Goal: Transaction & Acquisition: Register for event/course

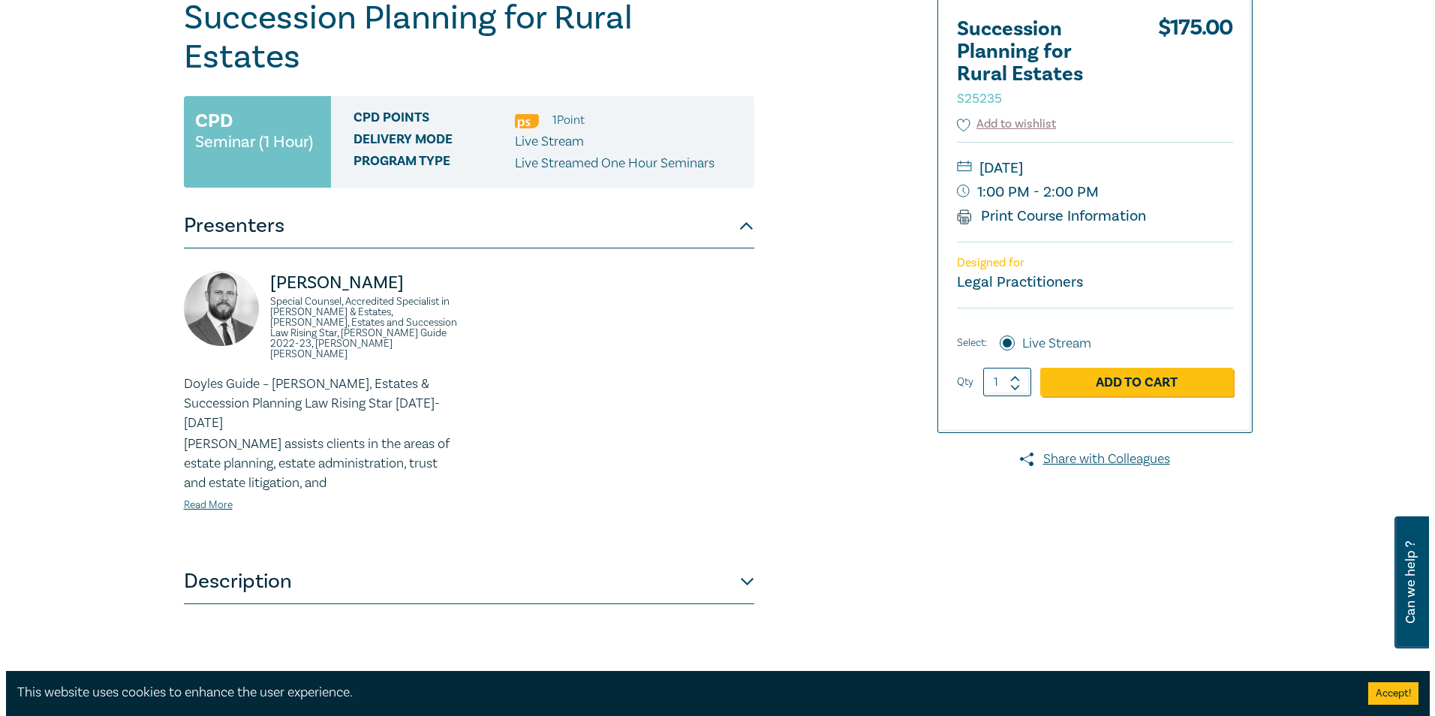
scroll to position [225, 0]
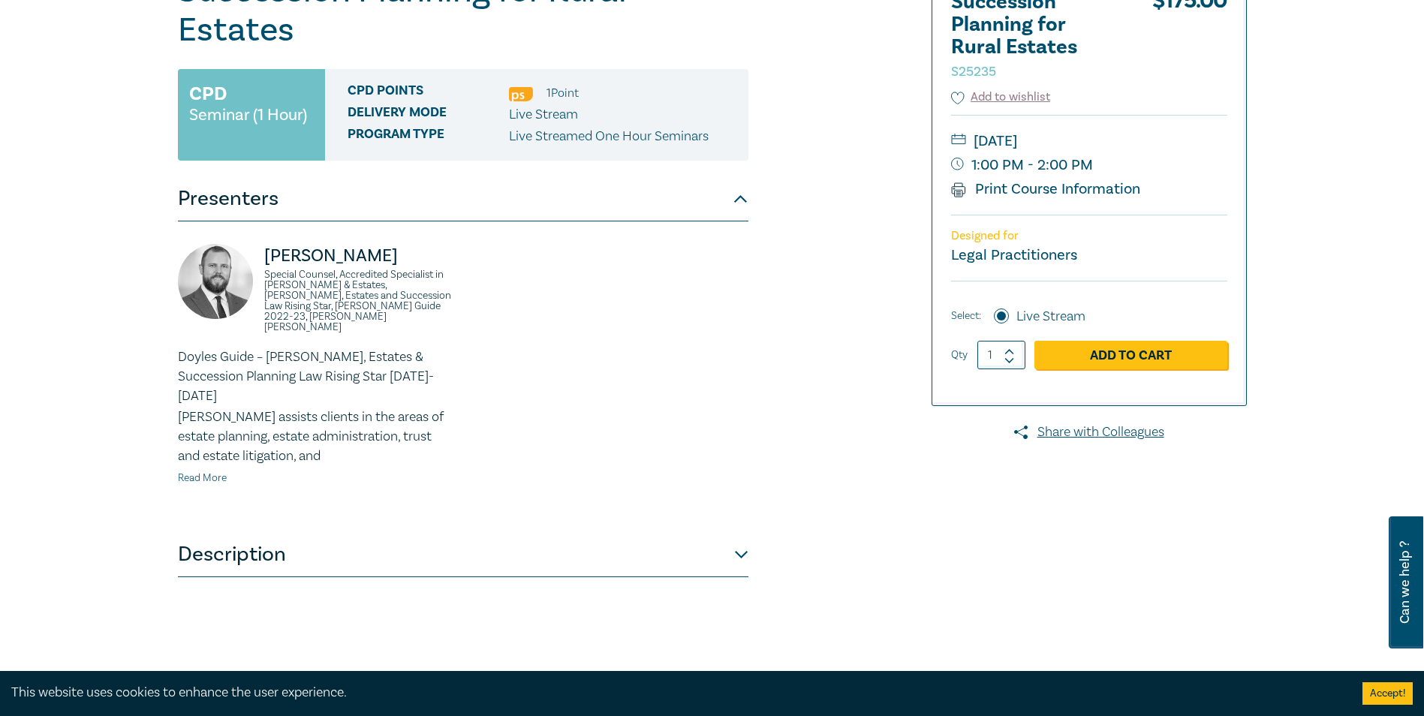
click at [206, 471] on link "Read More" at bounding box center [202, 478] width 49 height 14
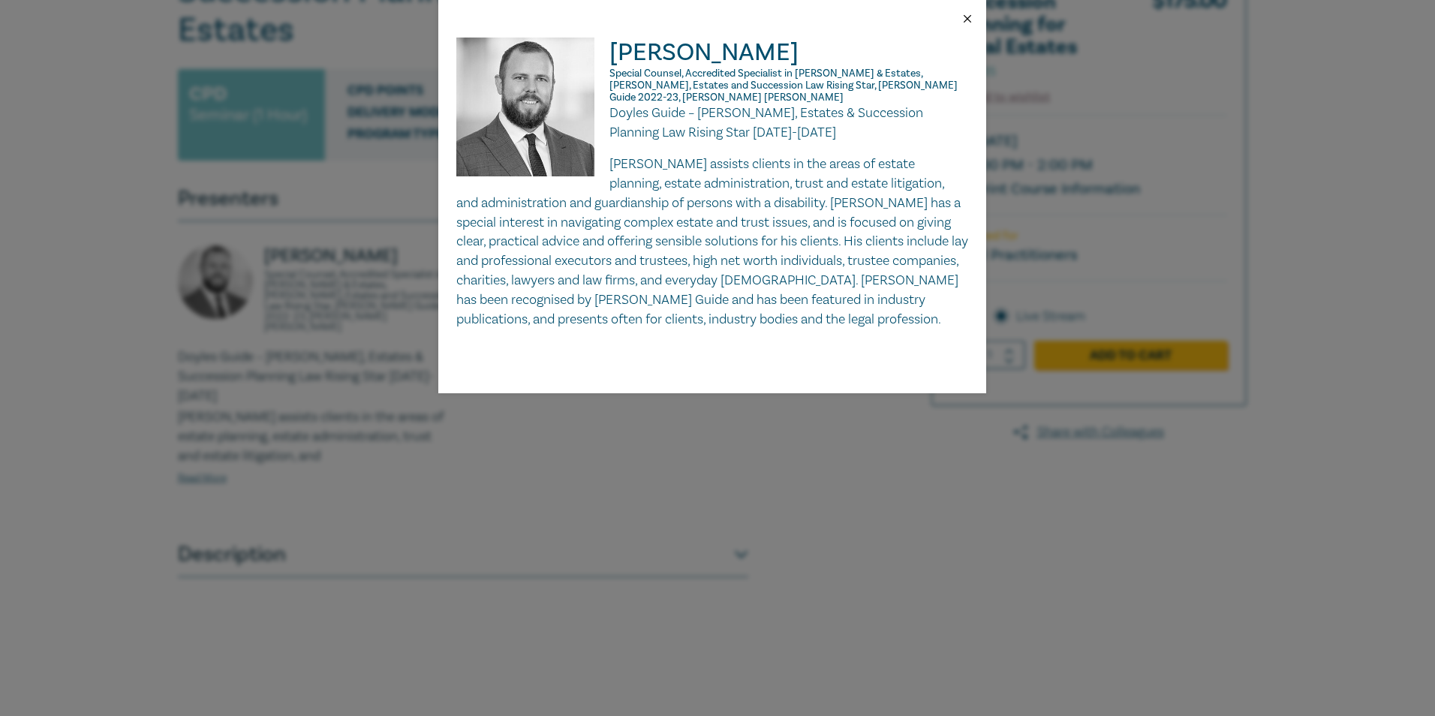
click at [969, 13] on button "Close" at bounding box center [968, 19] width 14 height 14
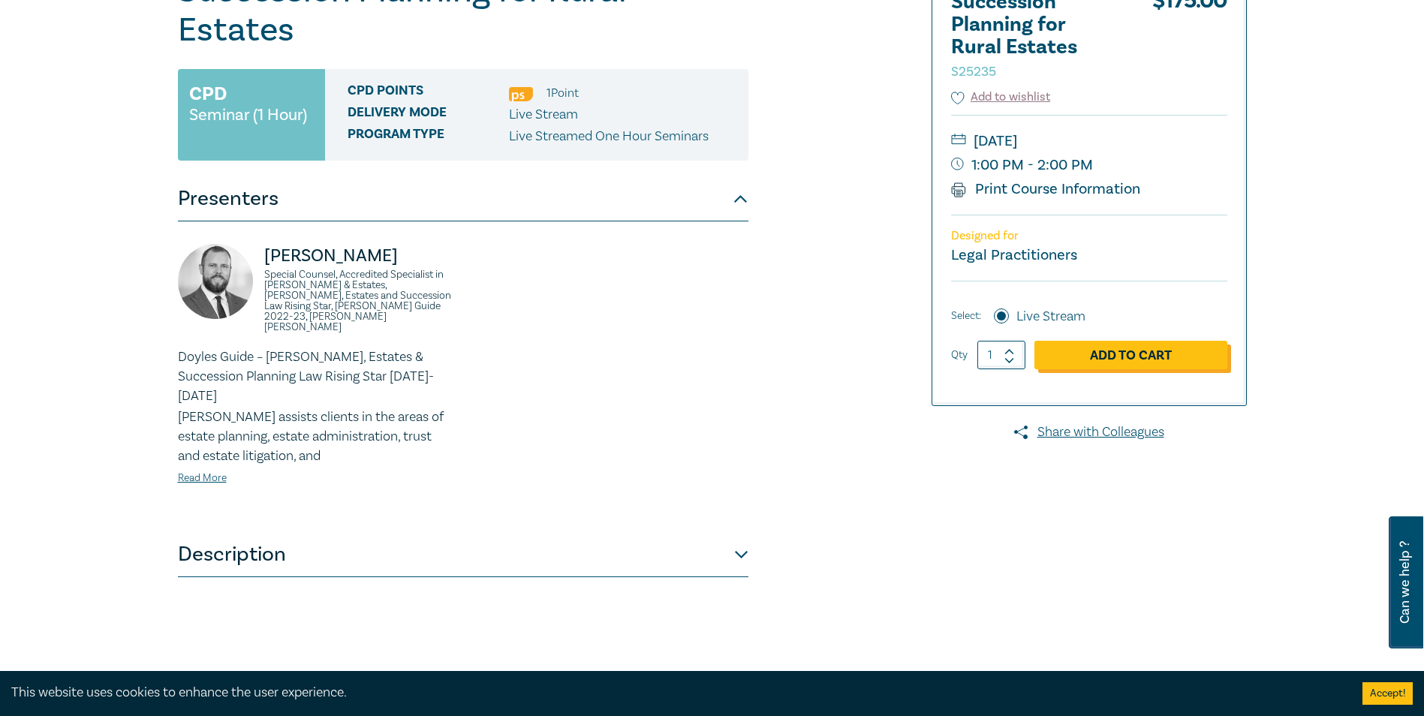
click at [1175, 363] on link "Add to Cart" at bounding box center [1130, 355] width 193 height 29
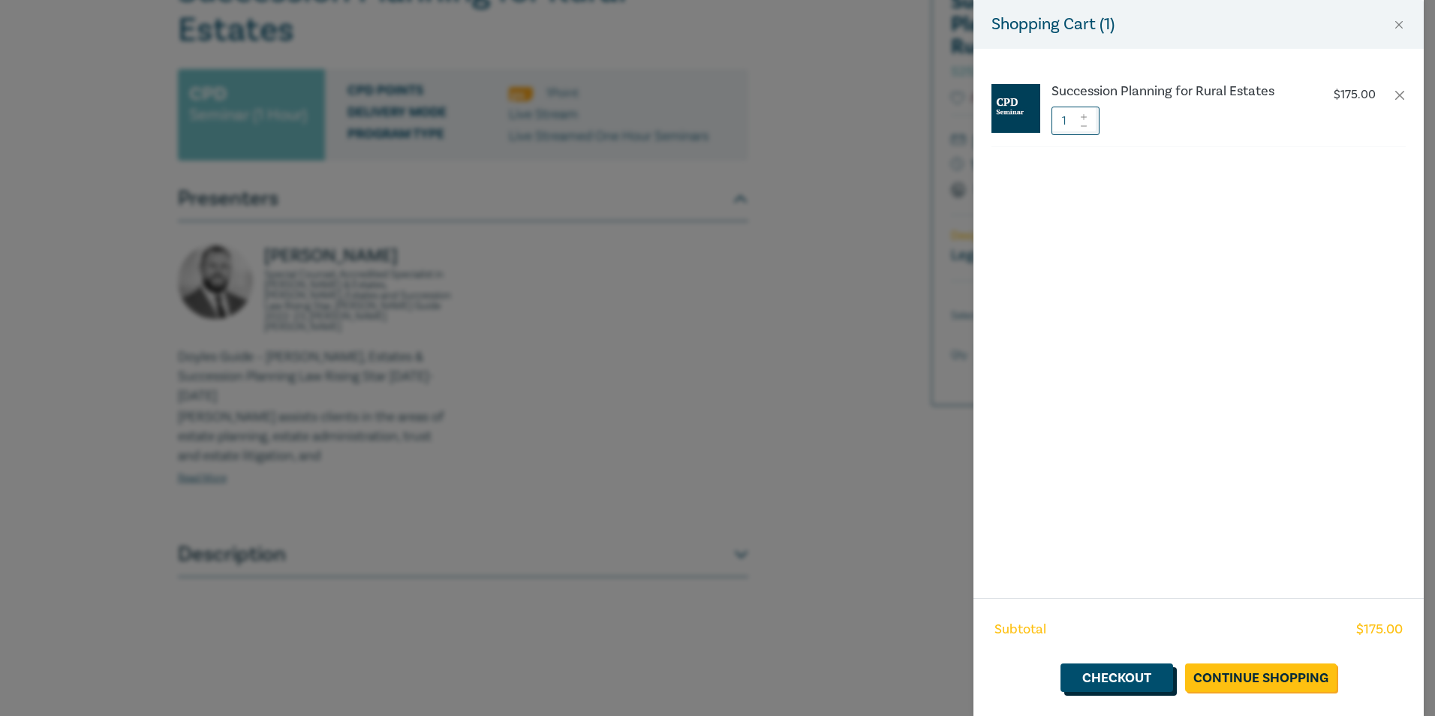
click at [1150, 678] on link "Checkout" at bounding box center [1117, 677] width 113 height 29
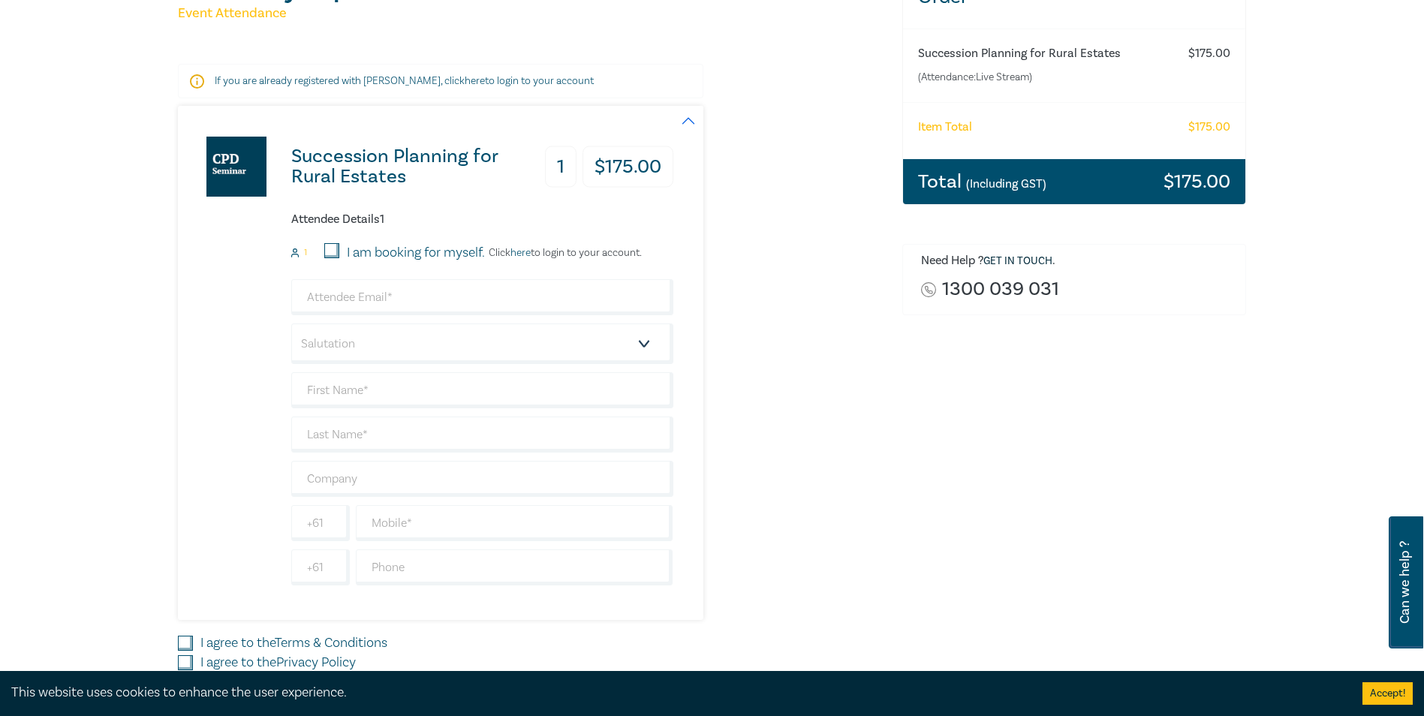
scroll to position [225, 0]
click at [619, 298] on input "email" at bounding box center [482, 296] width 382 height 36
type input "[PERSON_NAME][EMAIL_ADDRESS][DOMAIN_NAME]"
type input "[PERSON_NAME]"
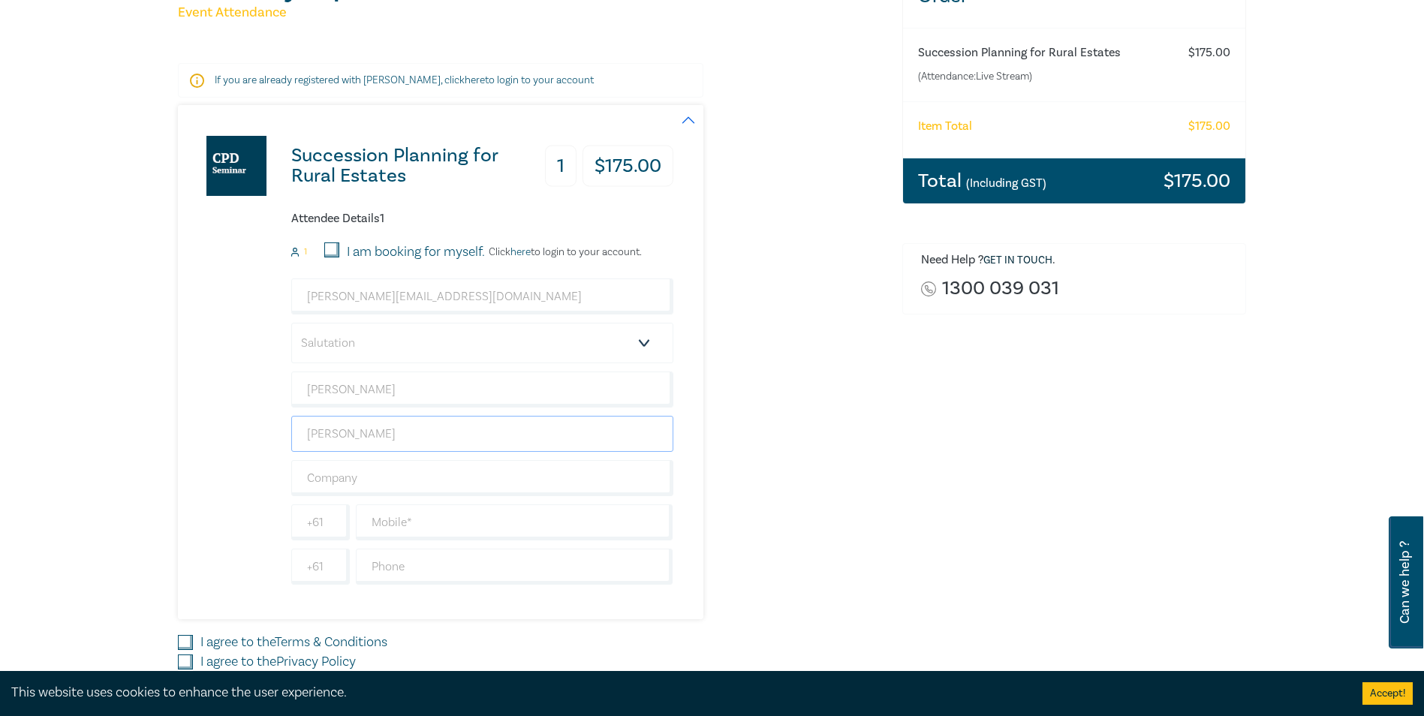
type input "[PERSON_NAME] legal"
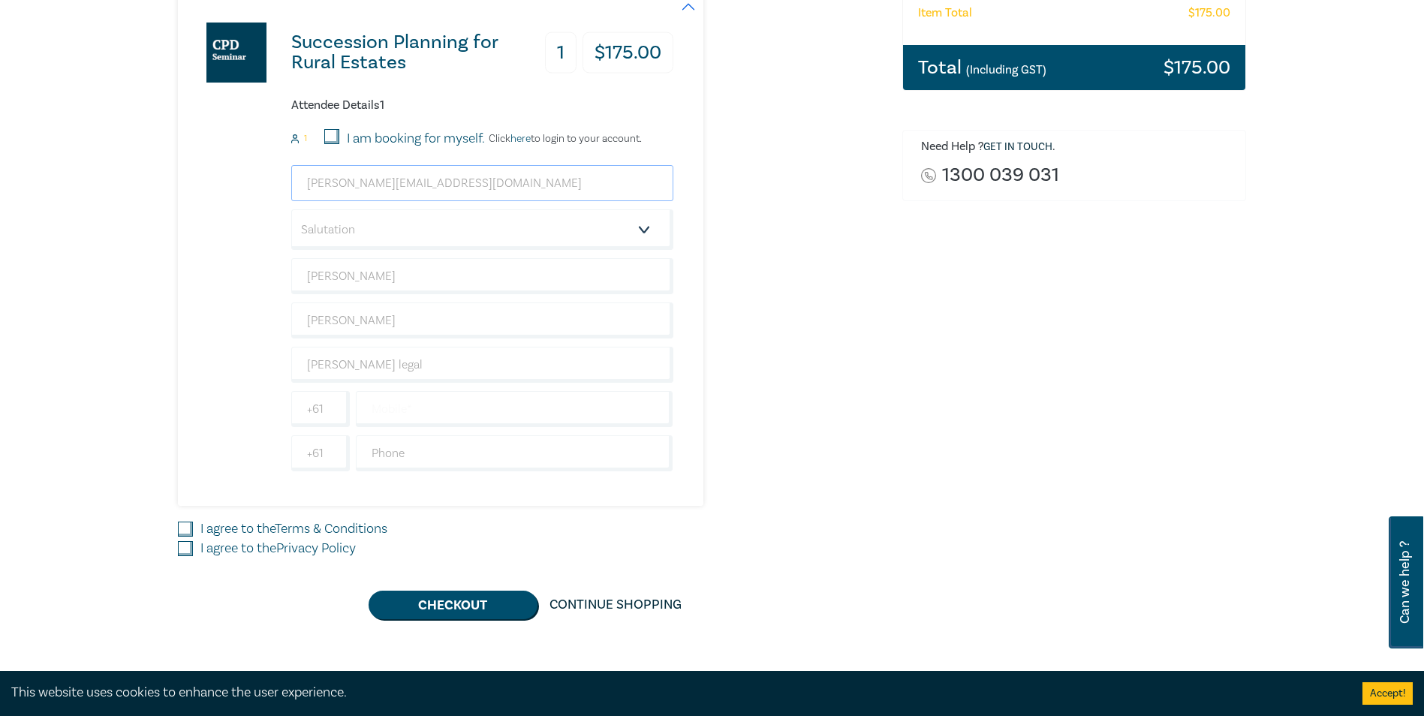
scroll to position [450, 0]
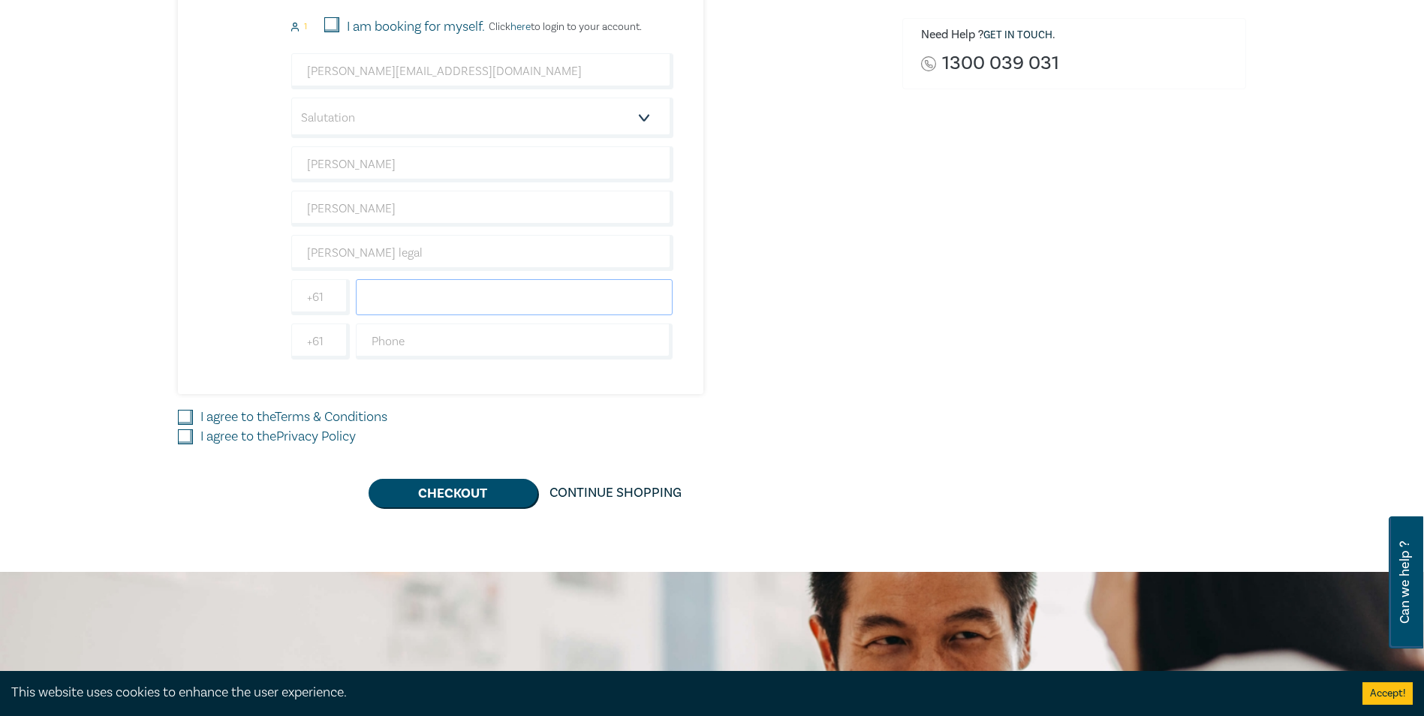
click at [371, 293] on input "text" at bounding box center [514, 297] width 317 height 36
type input "4488091162"
click at [183, 407] on div "Succession Planning for Rural Estates 1 $ 175.00 Attendee Details 1 1 I am book…" at bounding box center [531, 193] width 706 height 627
click at [182, 413] on input "I agree to the Terms & Conditions" at bounding box center [185, 417] width 15 height 15
checkbox input "true"
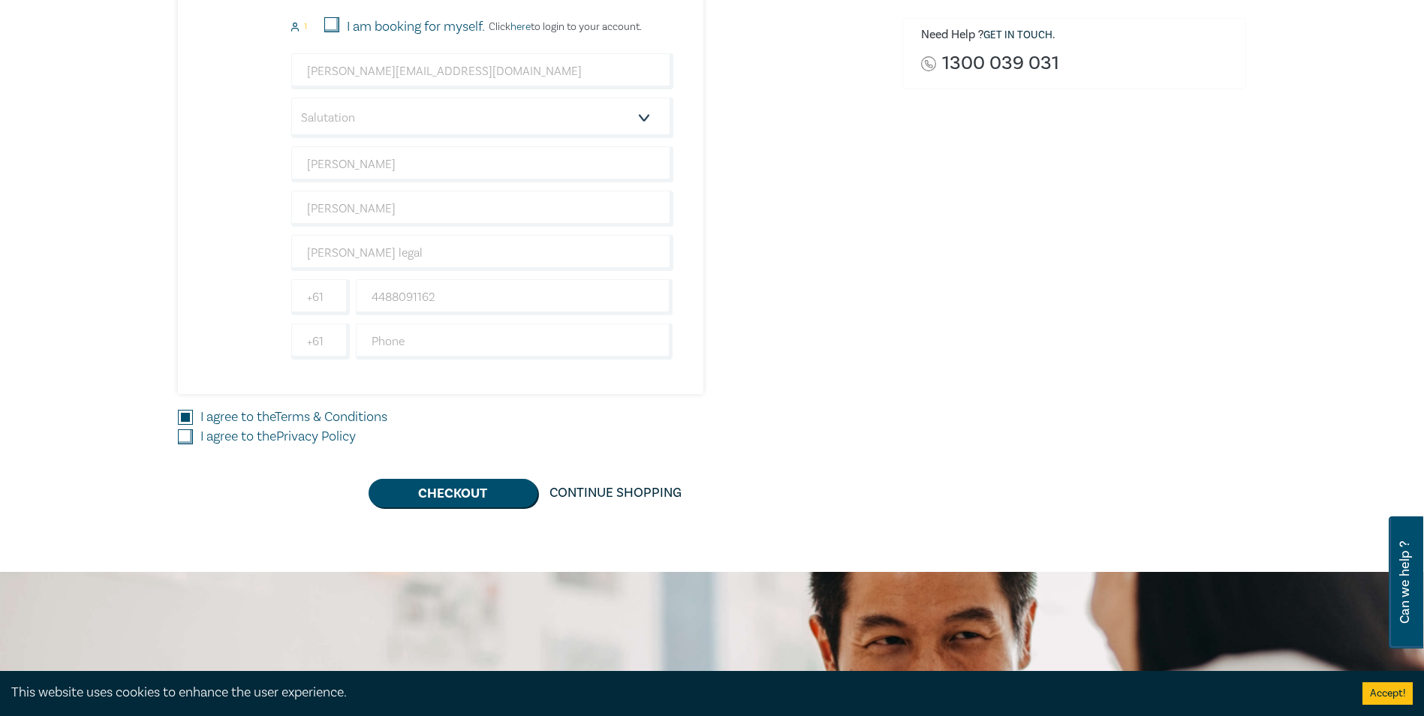
click at [191, 441] on input "I agree to the Privacy Policy" at bounding box center [185, 436] width 15 height 15
checkbox input "true"
click at [326, 26] on input "I am booking for myself." at bounding box center [331, 24] width 15 height 15
checkbox input "true"
click at [450, 489] on button "Checkout" at bounding box center [453, 493] width 169 height 29
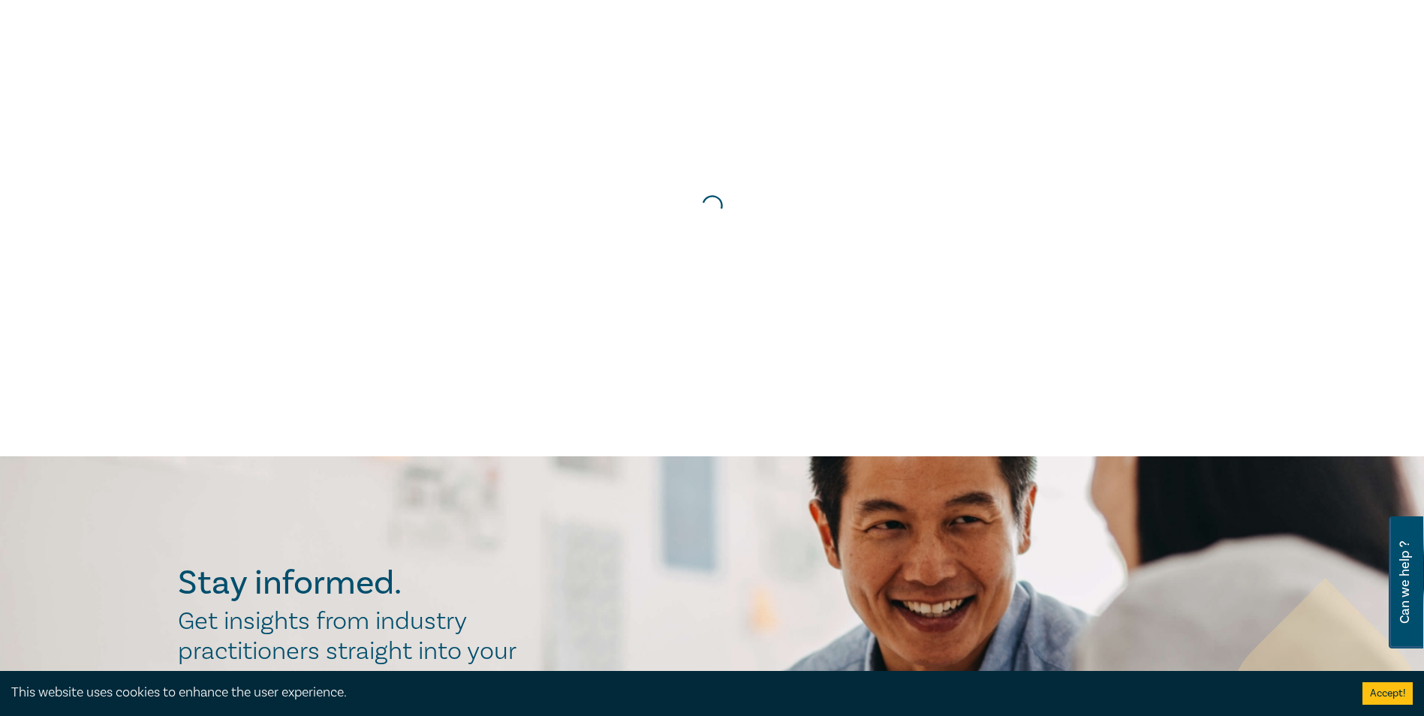
scroll to position [0, 0]
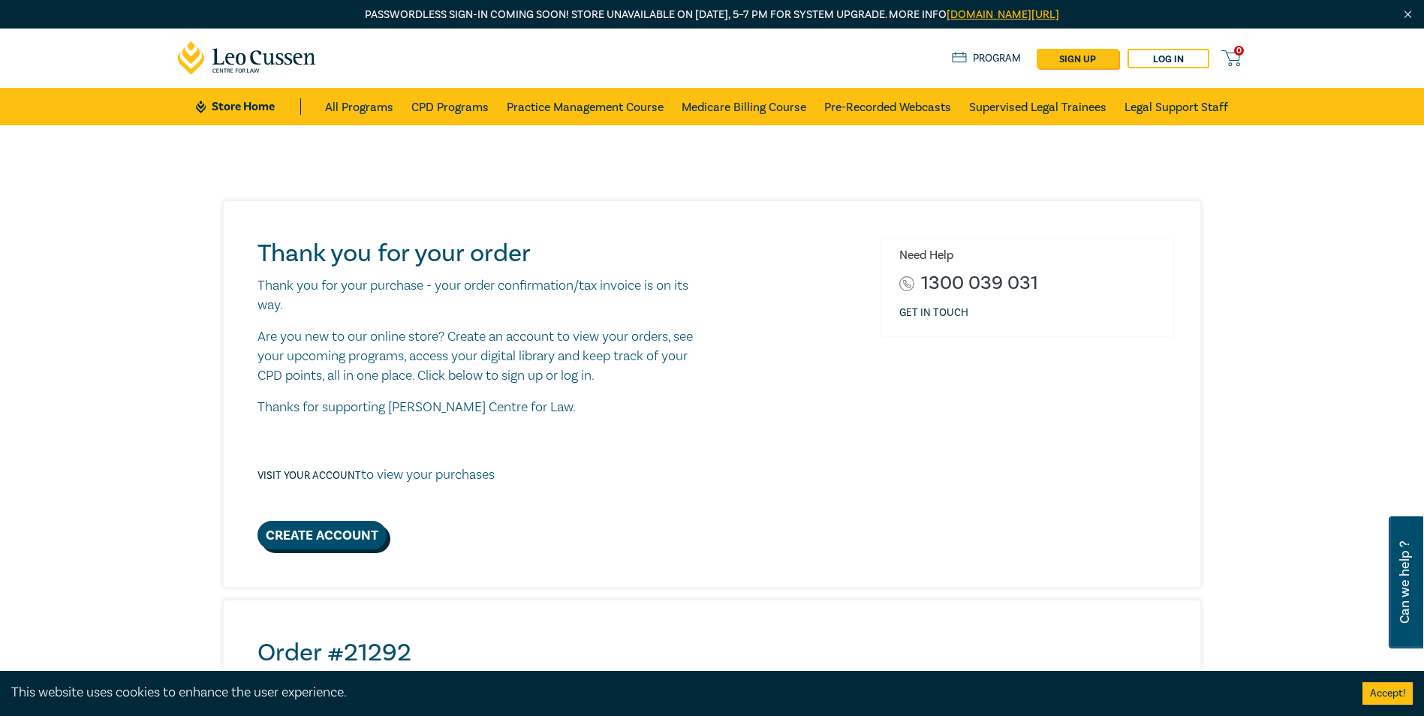
click at [308, 543] on link "Create Account" at bounding box center [321, 535] width 129 height 29
select select "AU"
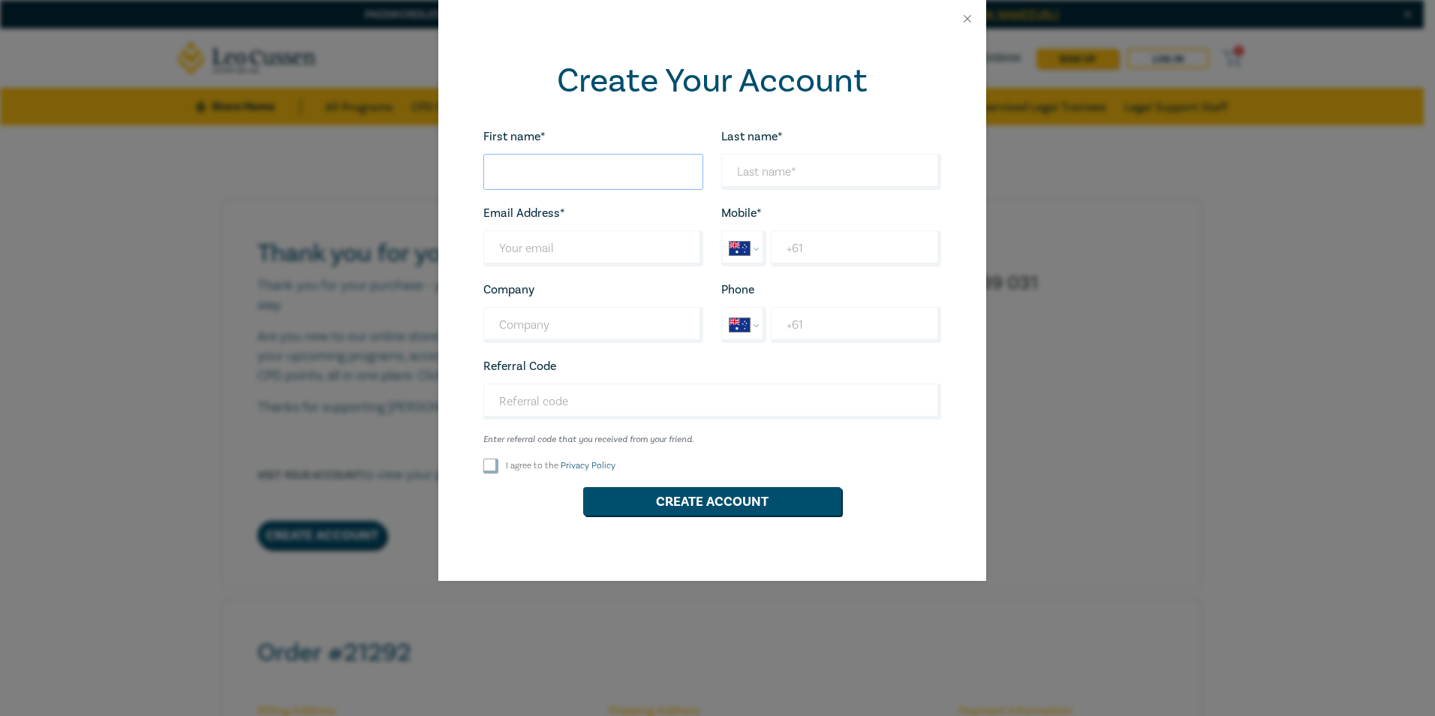
click at [591, 158] on input "First name*" at bounding box center [593, 172] width 220 height 36
type input "[PERSON_NAME]"
type input "[PERSON_NAME][EMAIL_ADDRESS][DOMAIN_NAME]"
type input "[PERSON_NAME] legal"
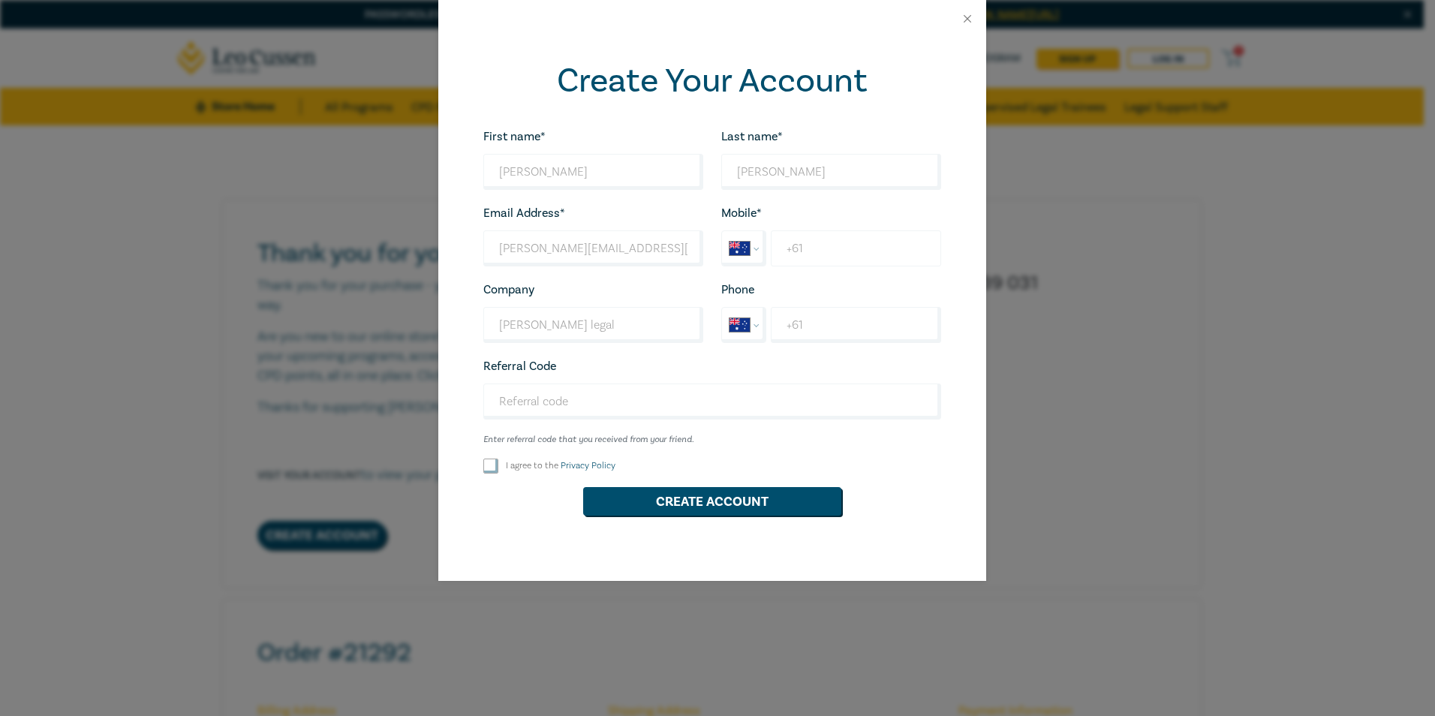
click at [803, 240] on input "+61" at bounding box center [856, 248] width 170 height 36
type input "[PHONE_NUMBER]"
click at [484, 463] on input "I agree to the Privacy Policy" at bounding box center [490, 466] width 15 height 15
checkbox input "true"
click at [710, 505] on button "Create Account" at bounding box center [712, 501] width 258 height 29
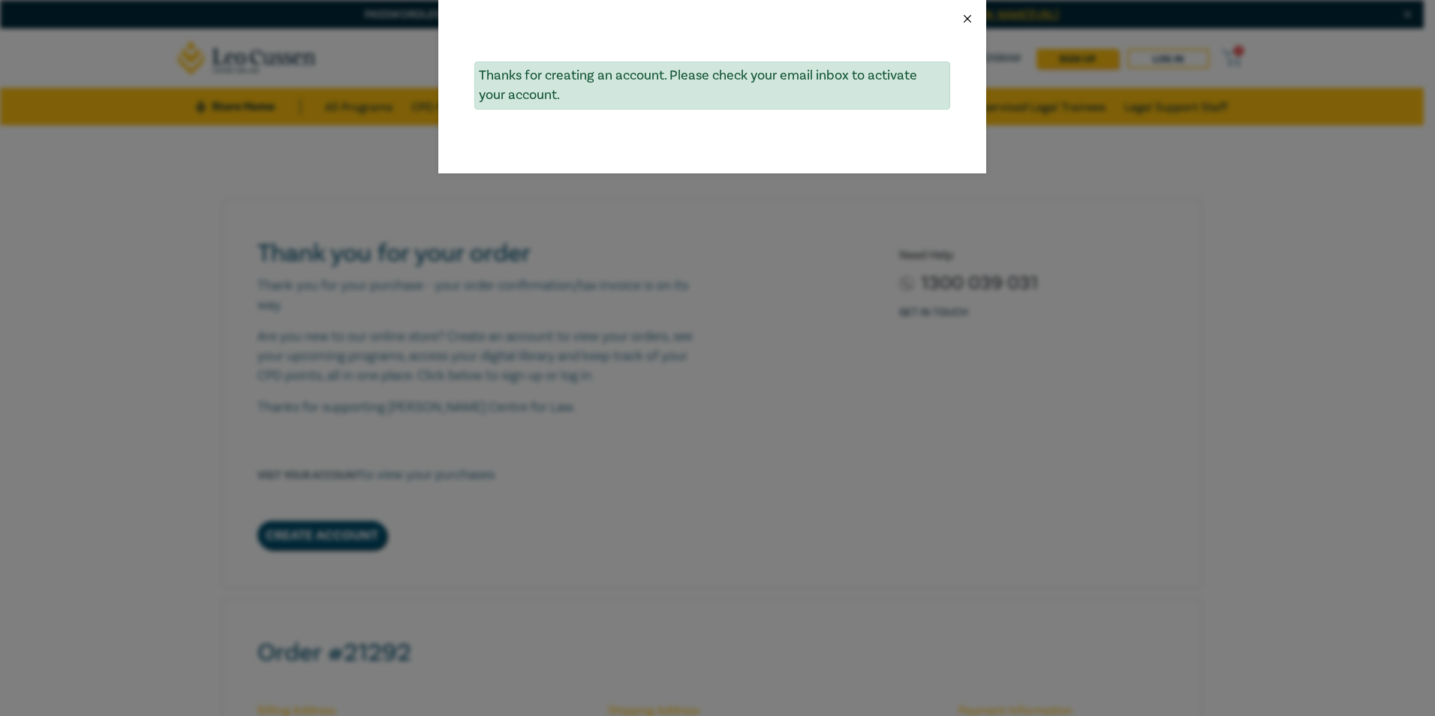
click at [969, 20] on button "Close" at bounding box center [968, 19] width 14 height 14
